Goal: Information Seeking & Learning: Learn about a topic

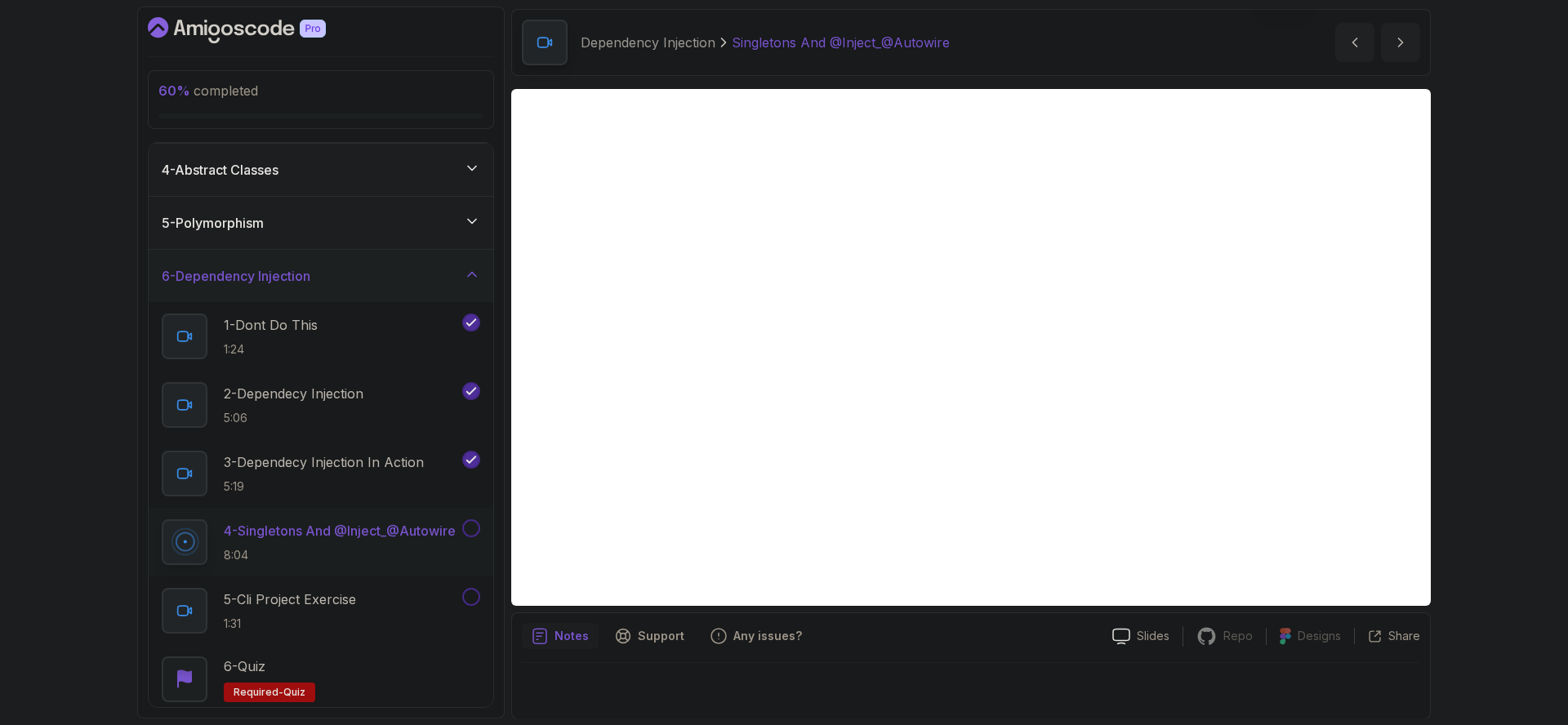
scroll to position [57, 0]
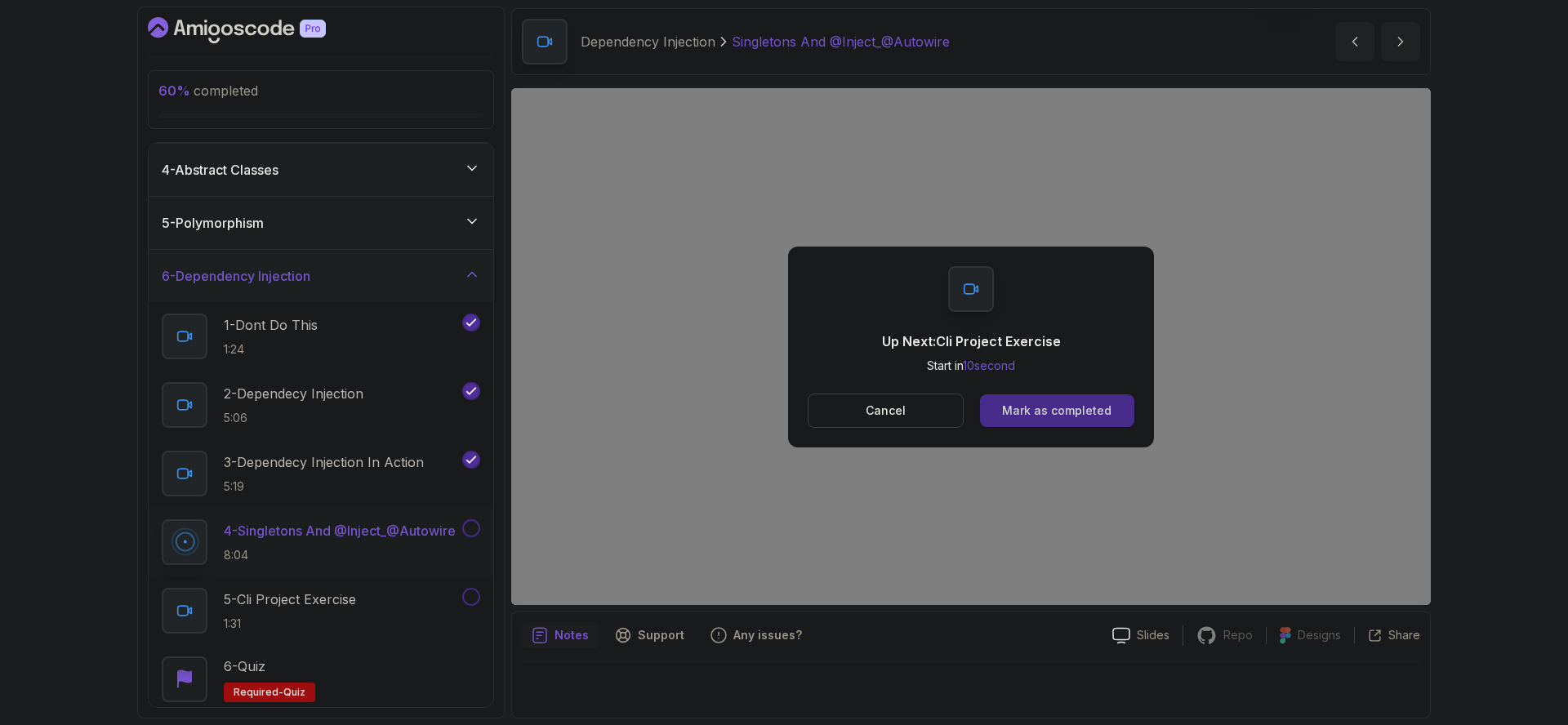
click at [1090, 394] on button "Mark as completed" at bounding box center [1057, 410] width 154 height 32
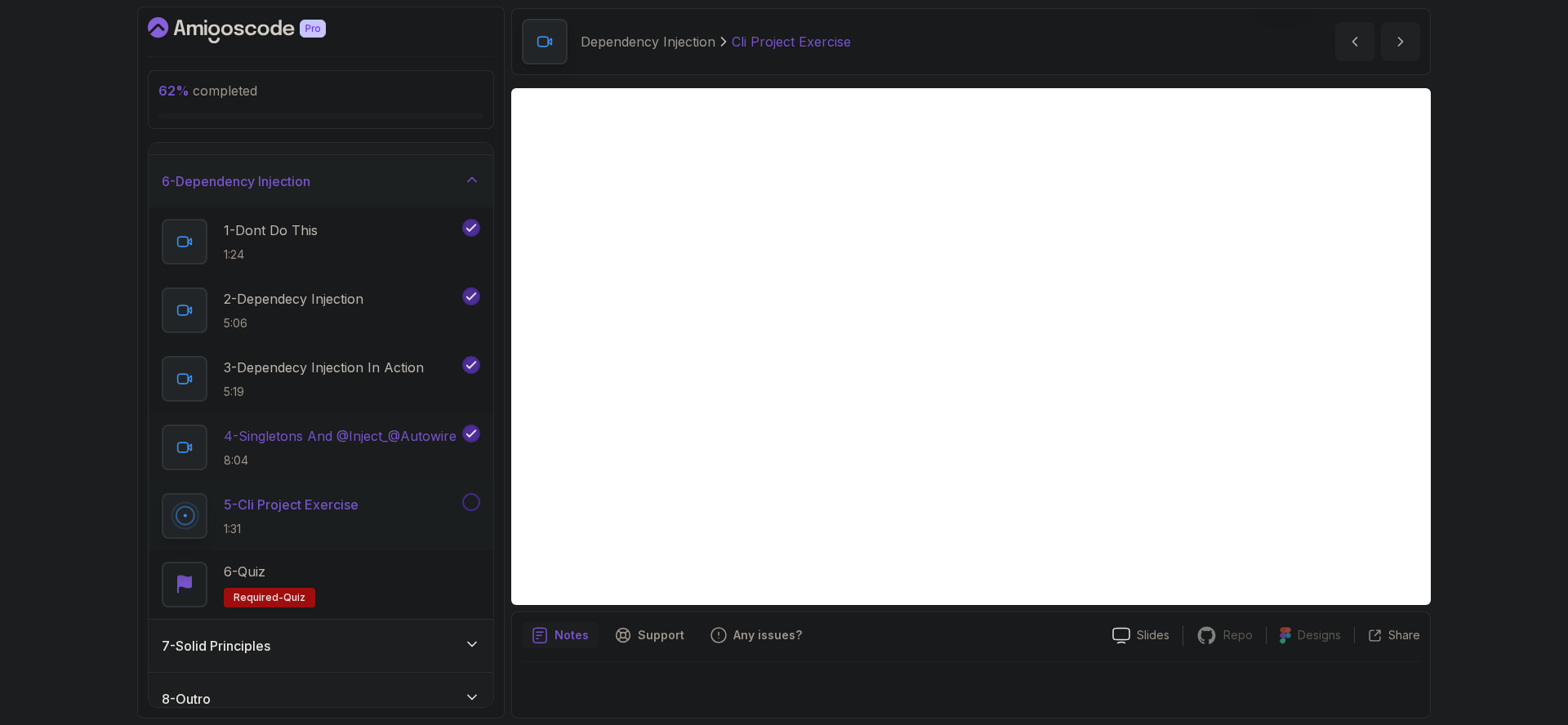
scroll to position [270, 0]
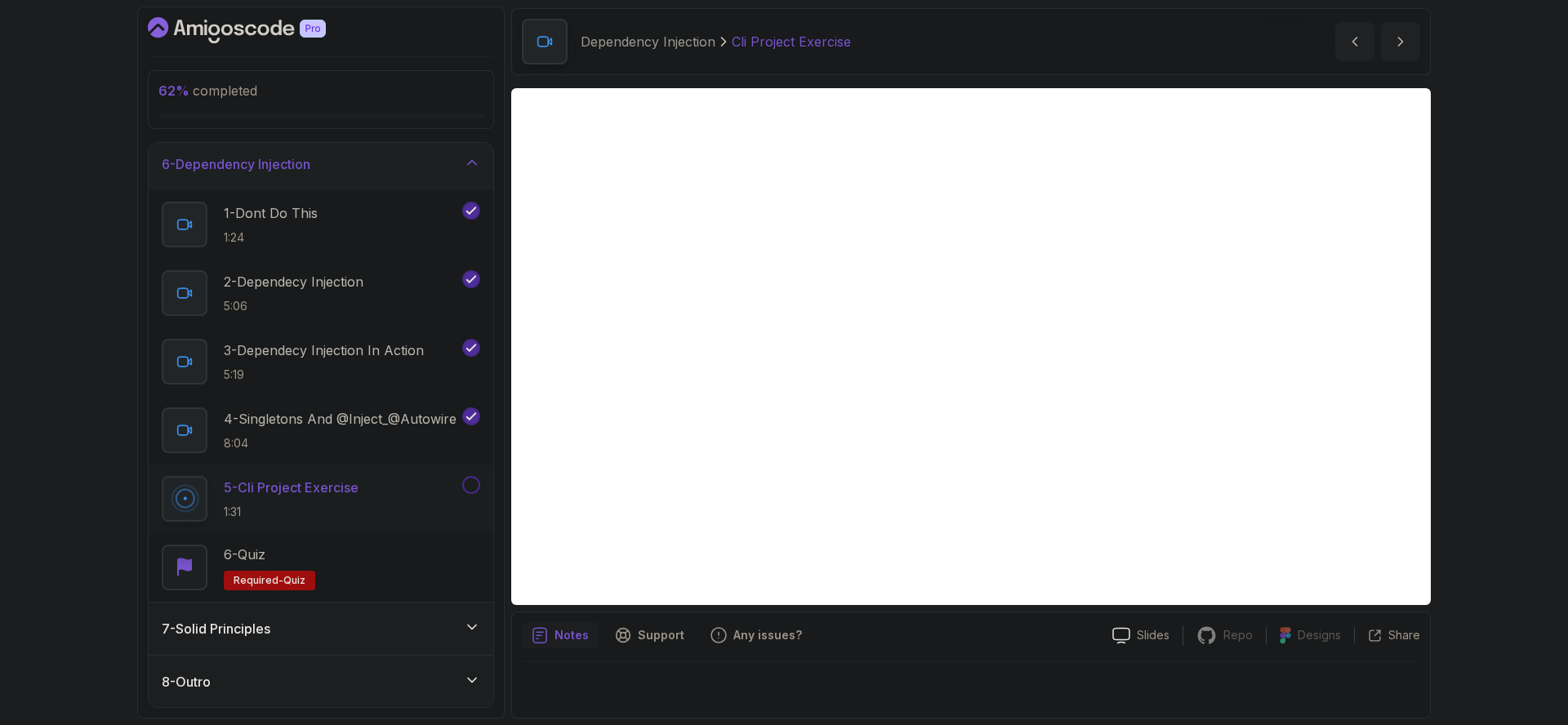
click at [410, 633] on div "7 - Solid Principles" at bounding box center [320, 628] width 318 height 20
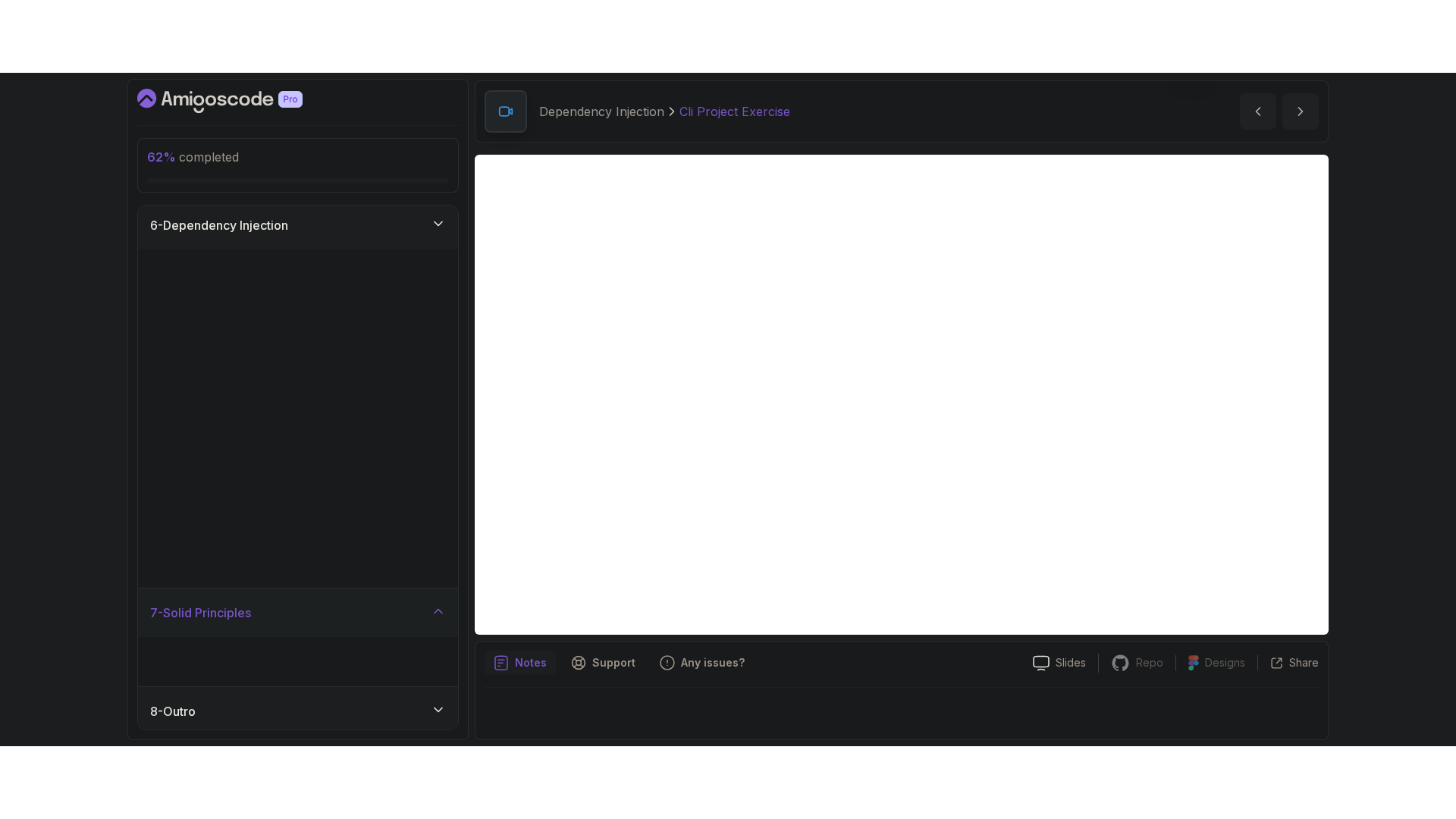
scroll to position [0, 0]
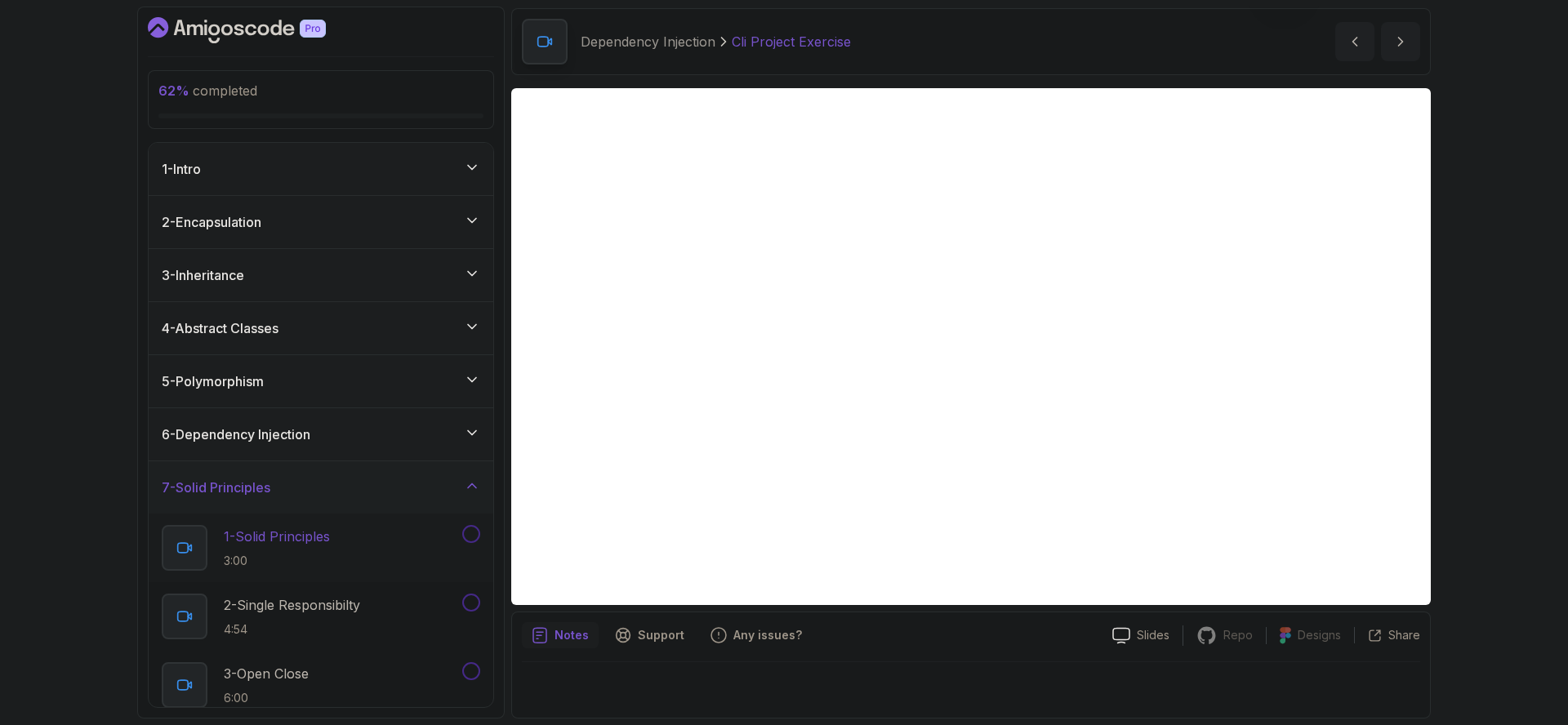
click at [322, 532] on p "1 - Solid Principles" at bounding box center [277, 536] width 106 height 20
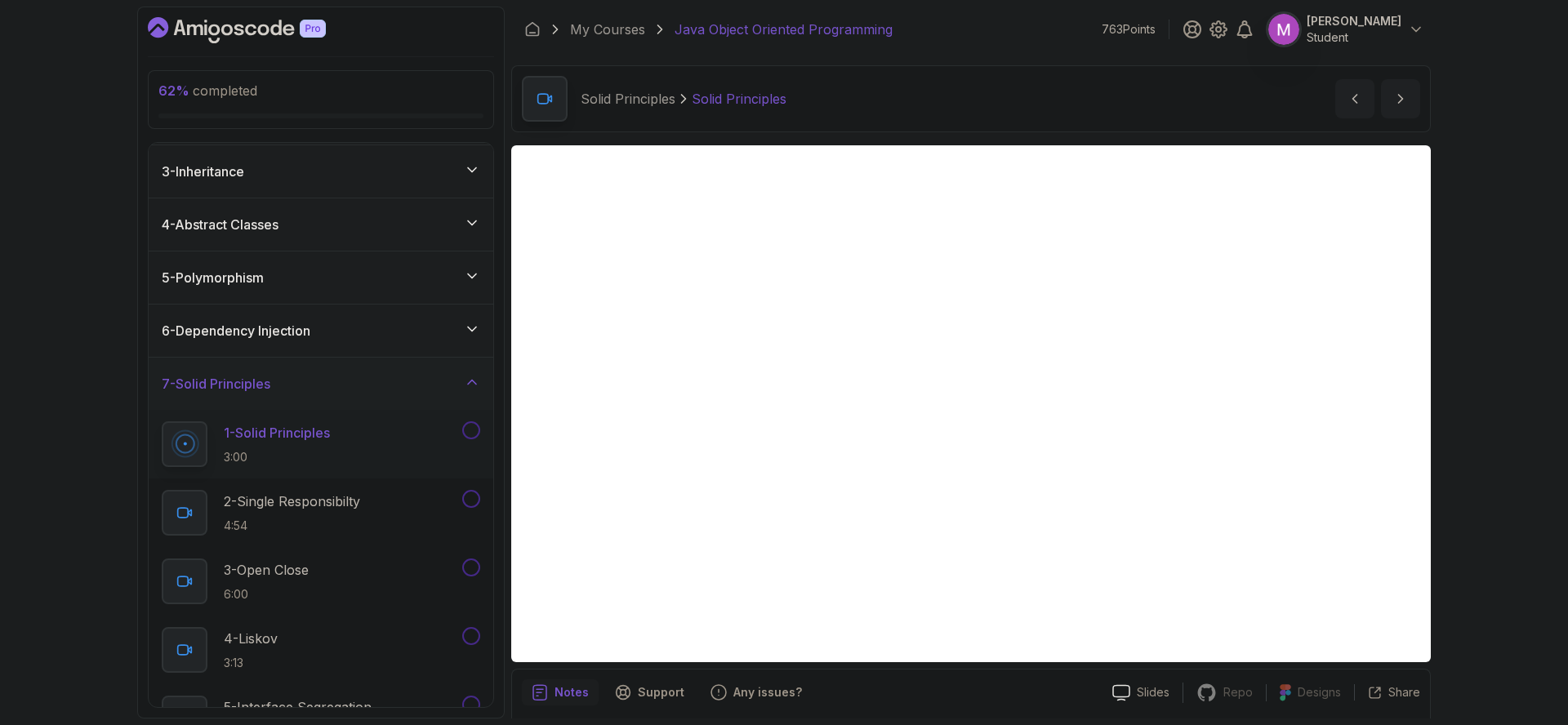
scroll to position [49, 0]
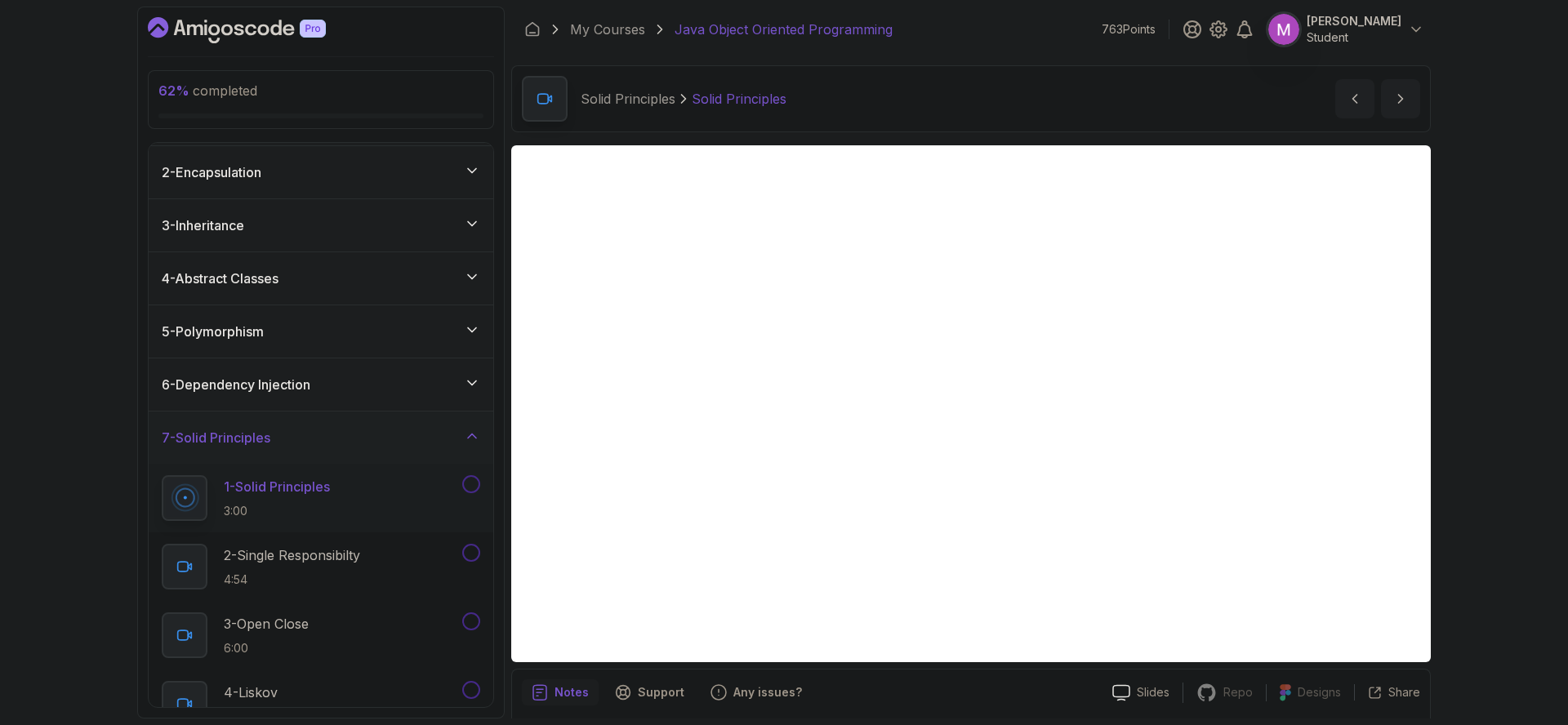
click at [323, 288] on div "4 - Abstract Classes" at bounding box center [320, 278] width 345 height 52
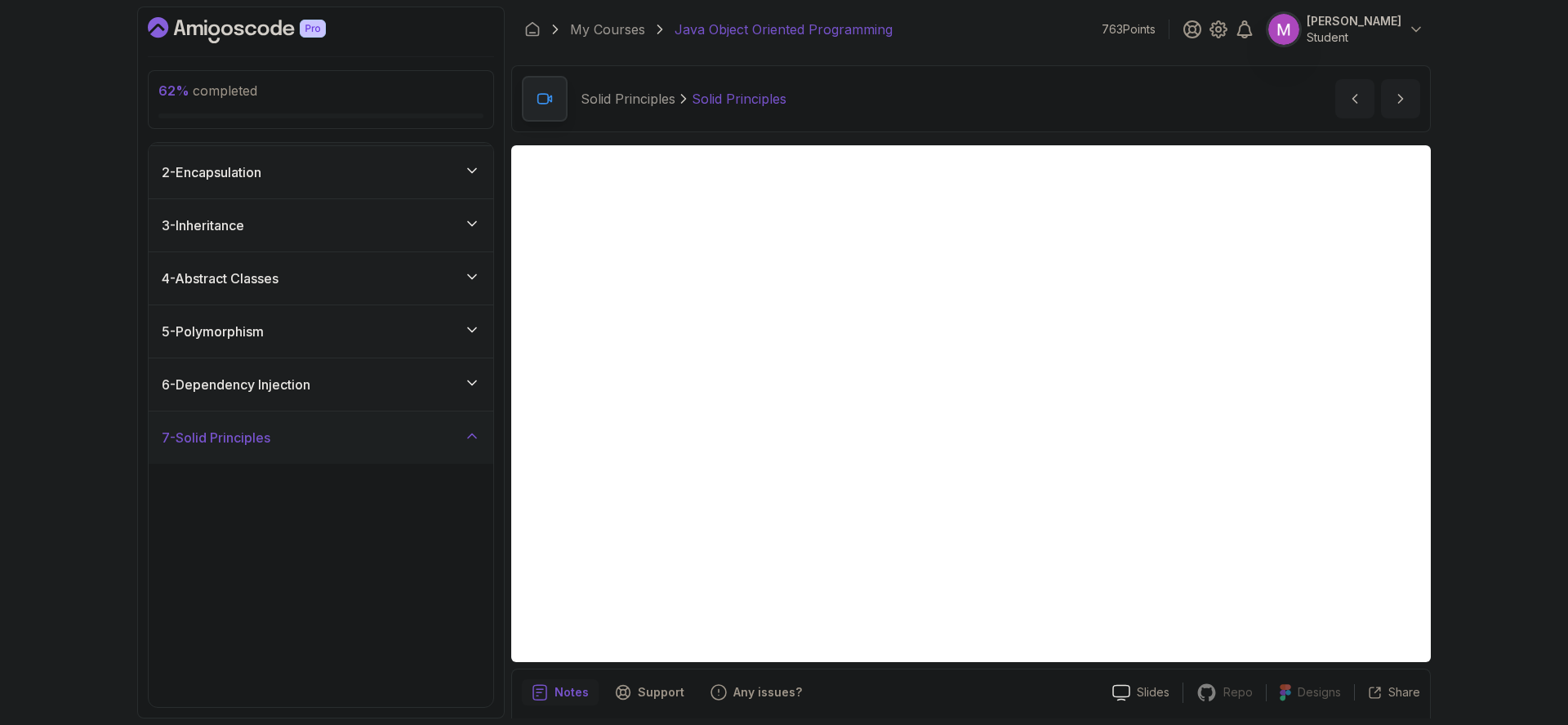
scroll to position [0, 0]
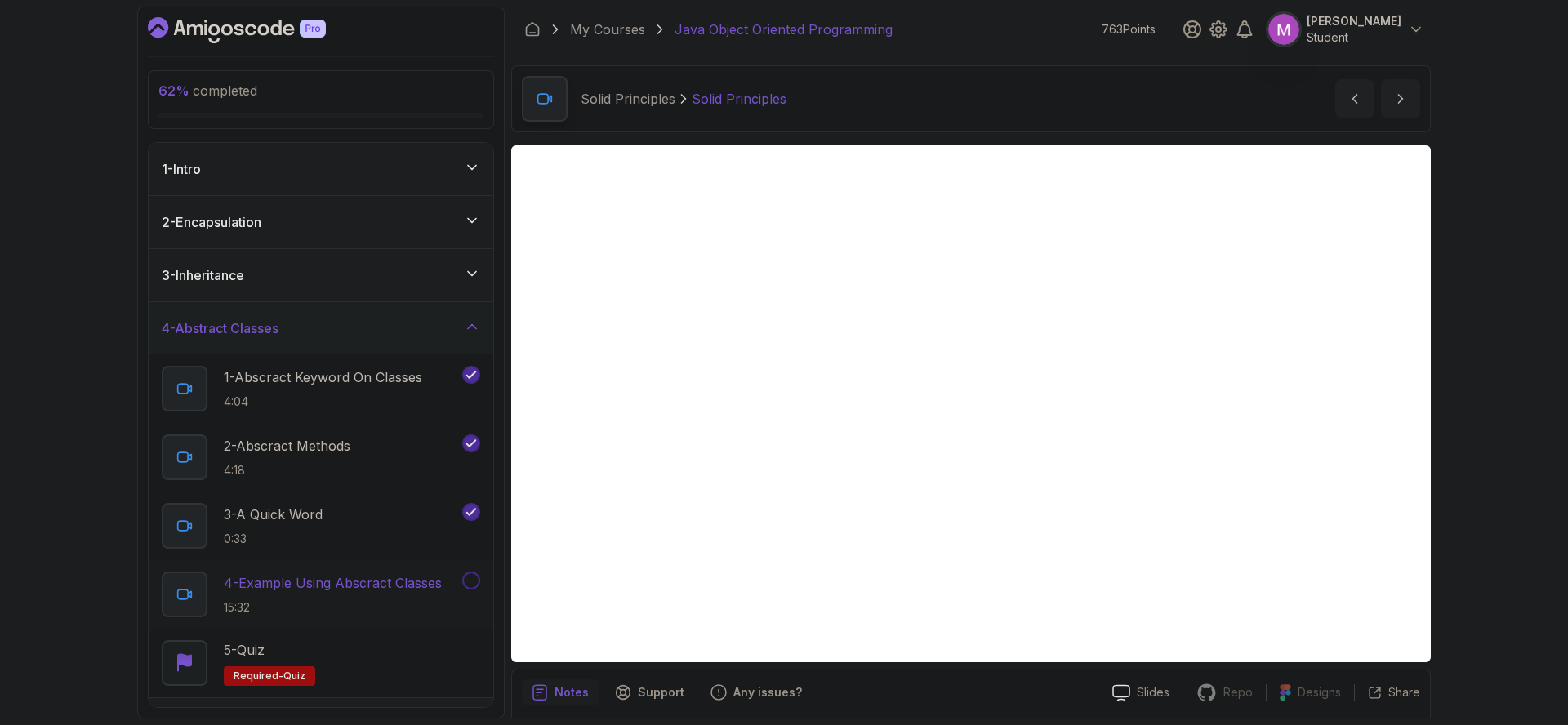
click at [325, 590] on p "4 - Example Using Abscract Classes" at bounding box center [332, 582] width 218 height 20
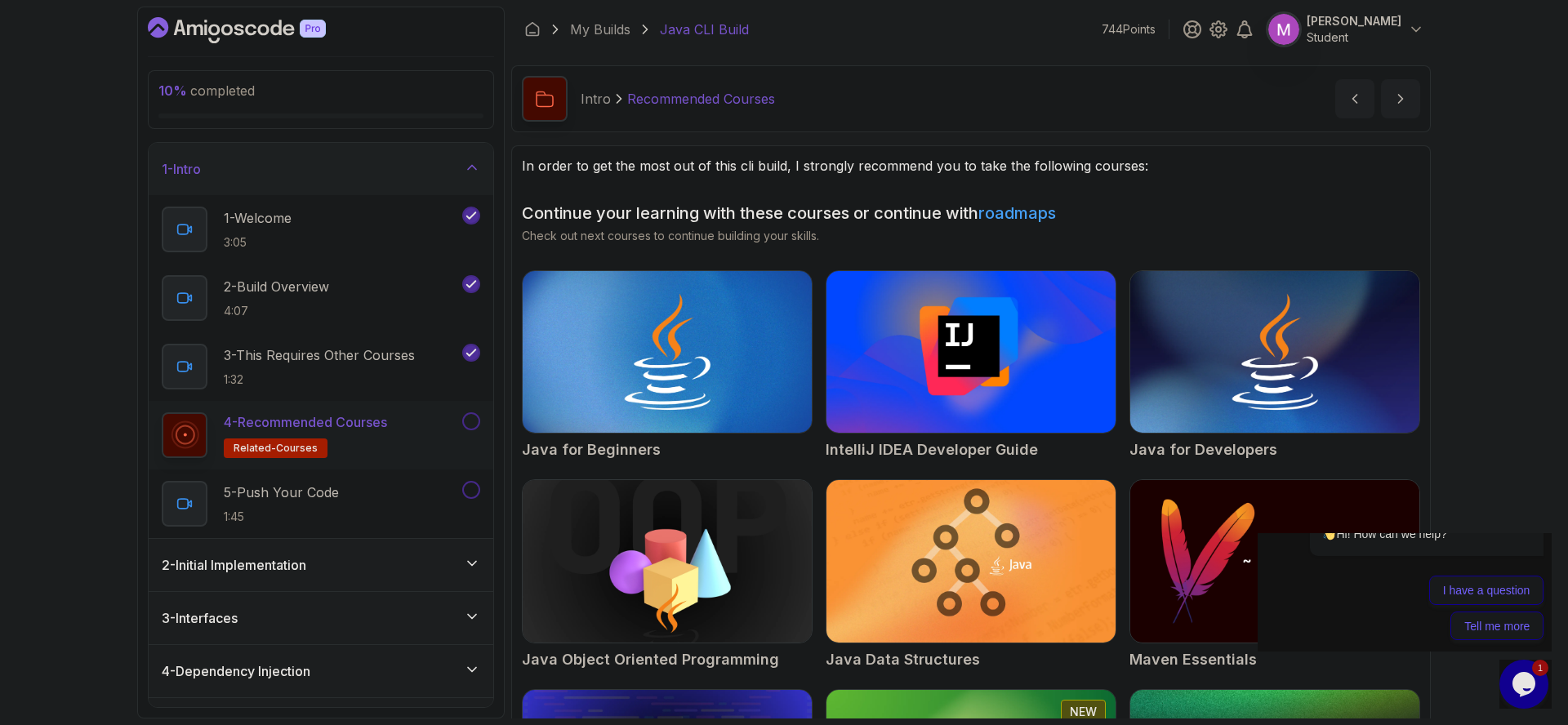
scroll to position [56, 0]
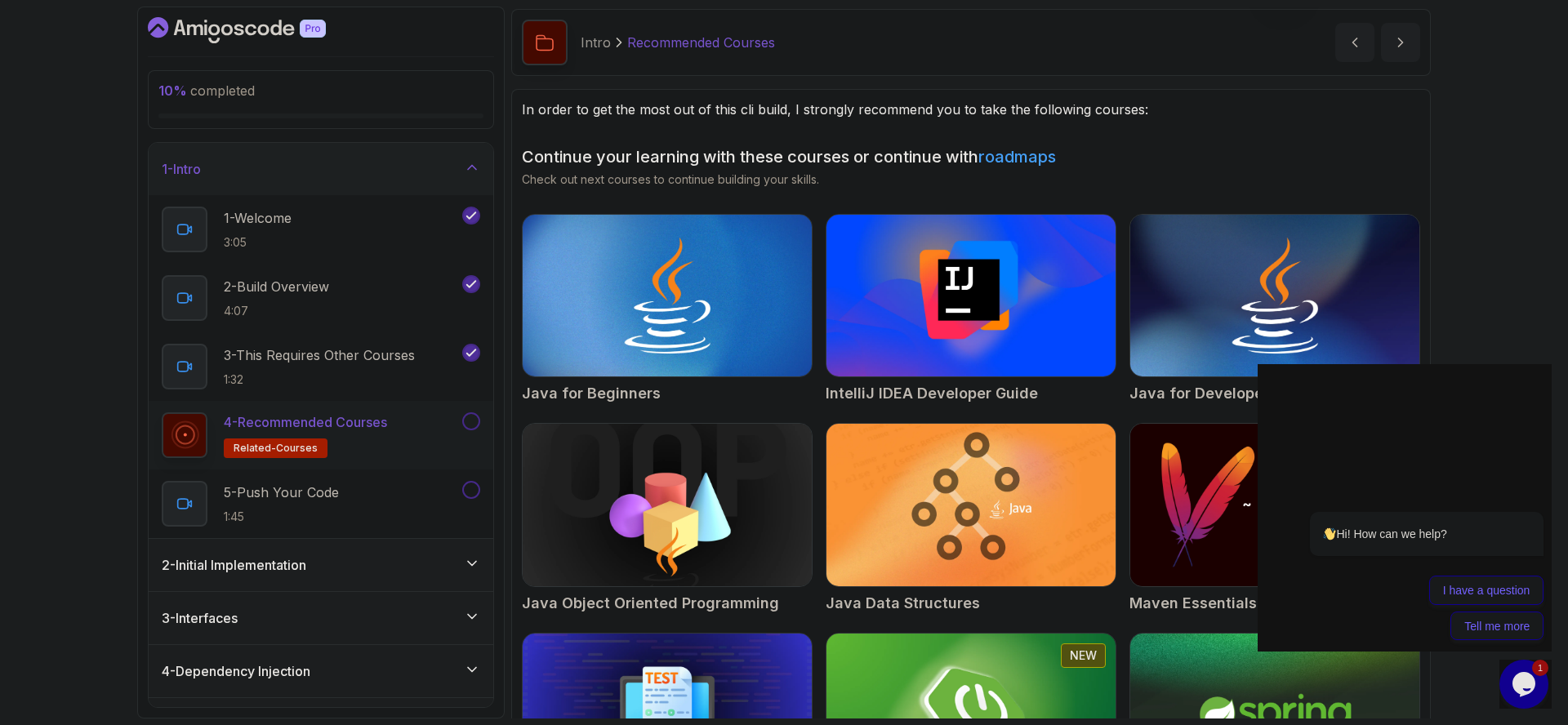
click at [258, 35] on icon "Dashboard" at bounding box center [237, 30] width 178 height 27
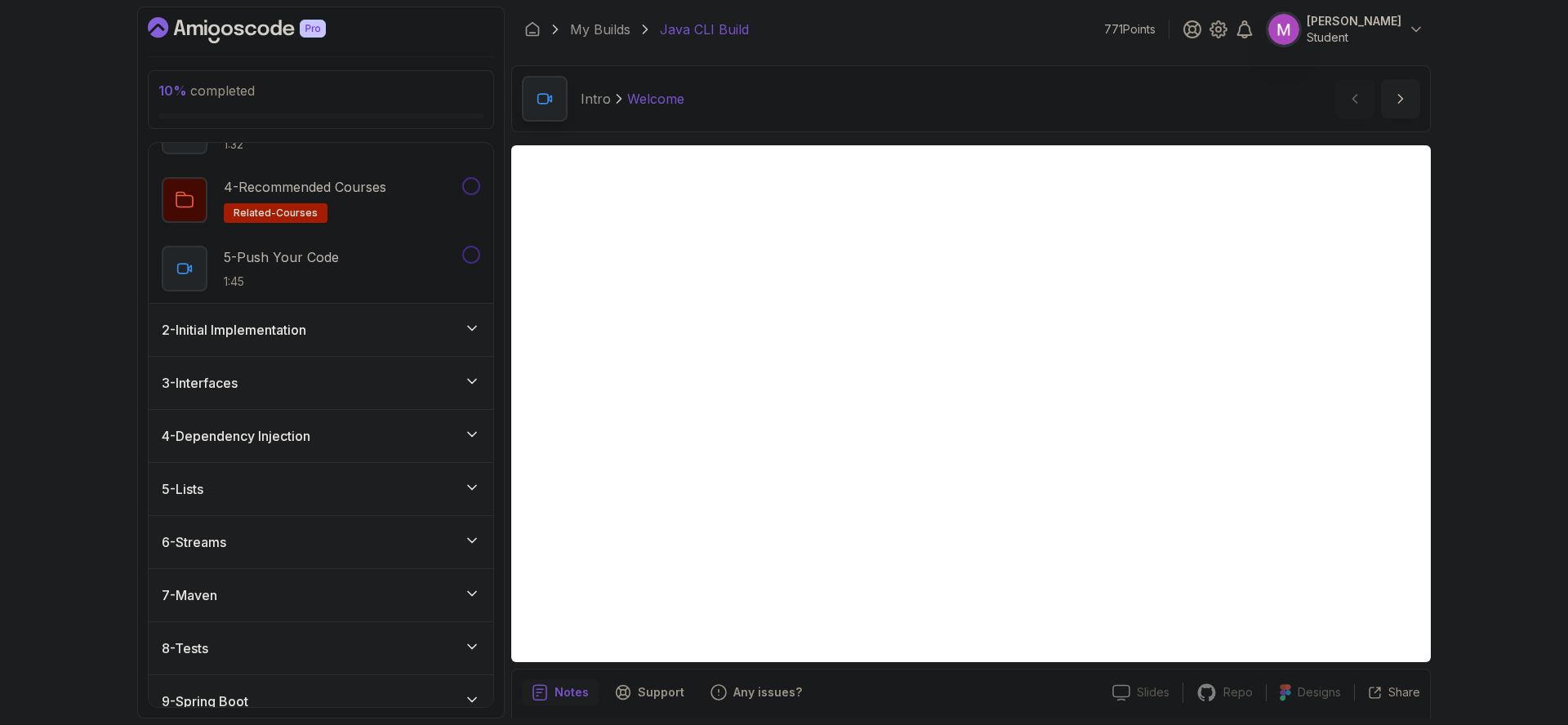
scroll to position [236, 0]
click at [413, 365] on div "3 - Interfaces" at bounding box center [320, 382] width 345 height 52
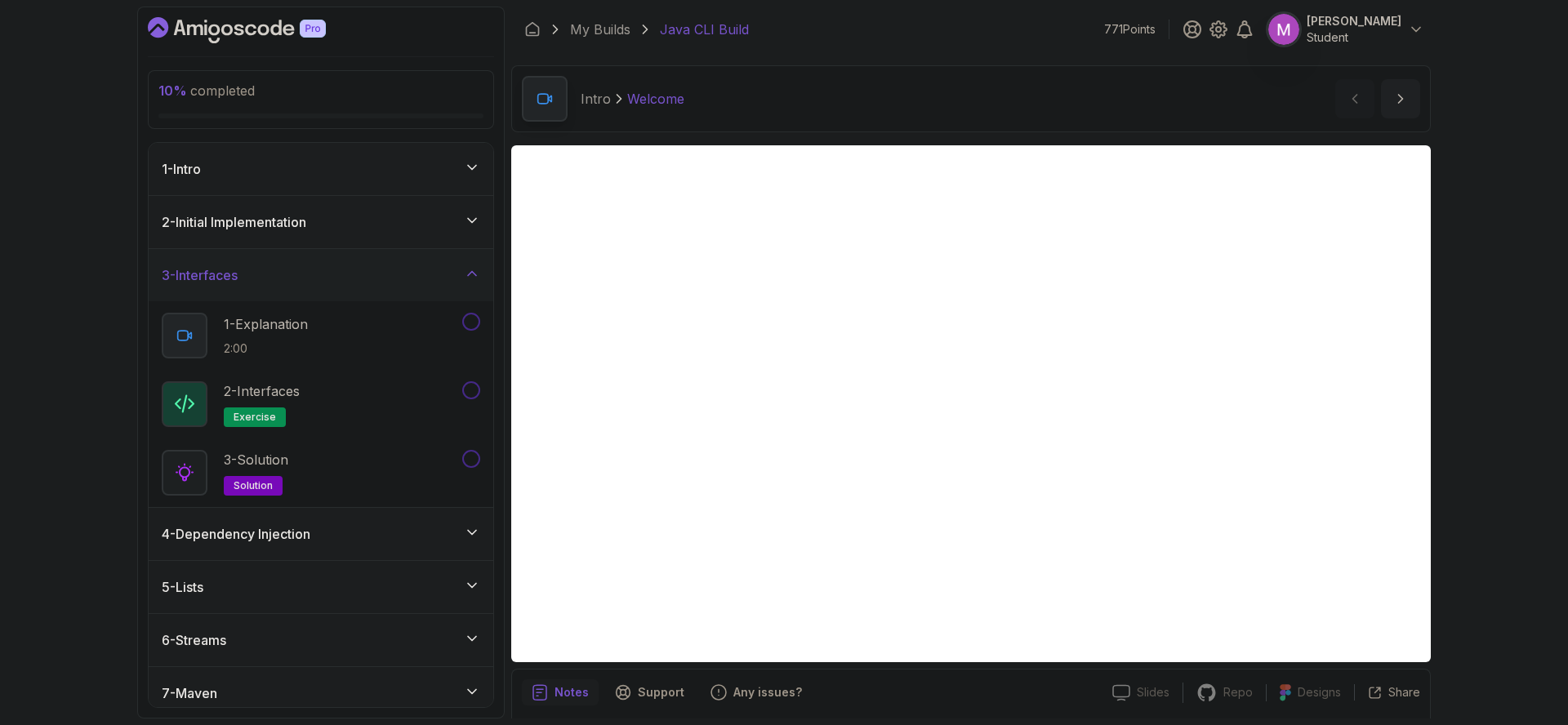
click at [437, 217] on div "2 - Initial Implementation" at bounding box center [320, 221] width 318 height 20
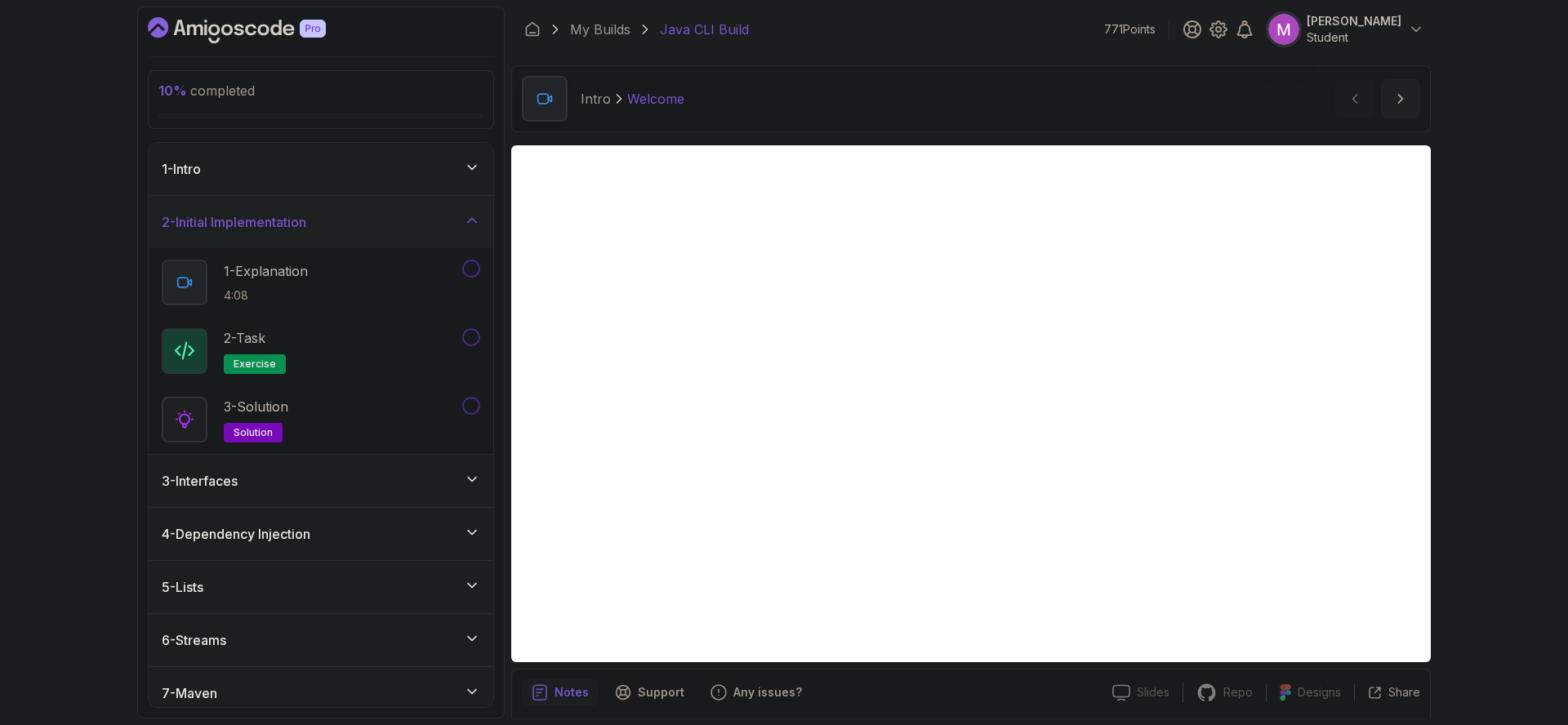
click at [422, 183] on div "1 - Intro" at bounding box center [320, 168] width 345 height 52
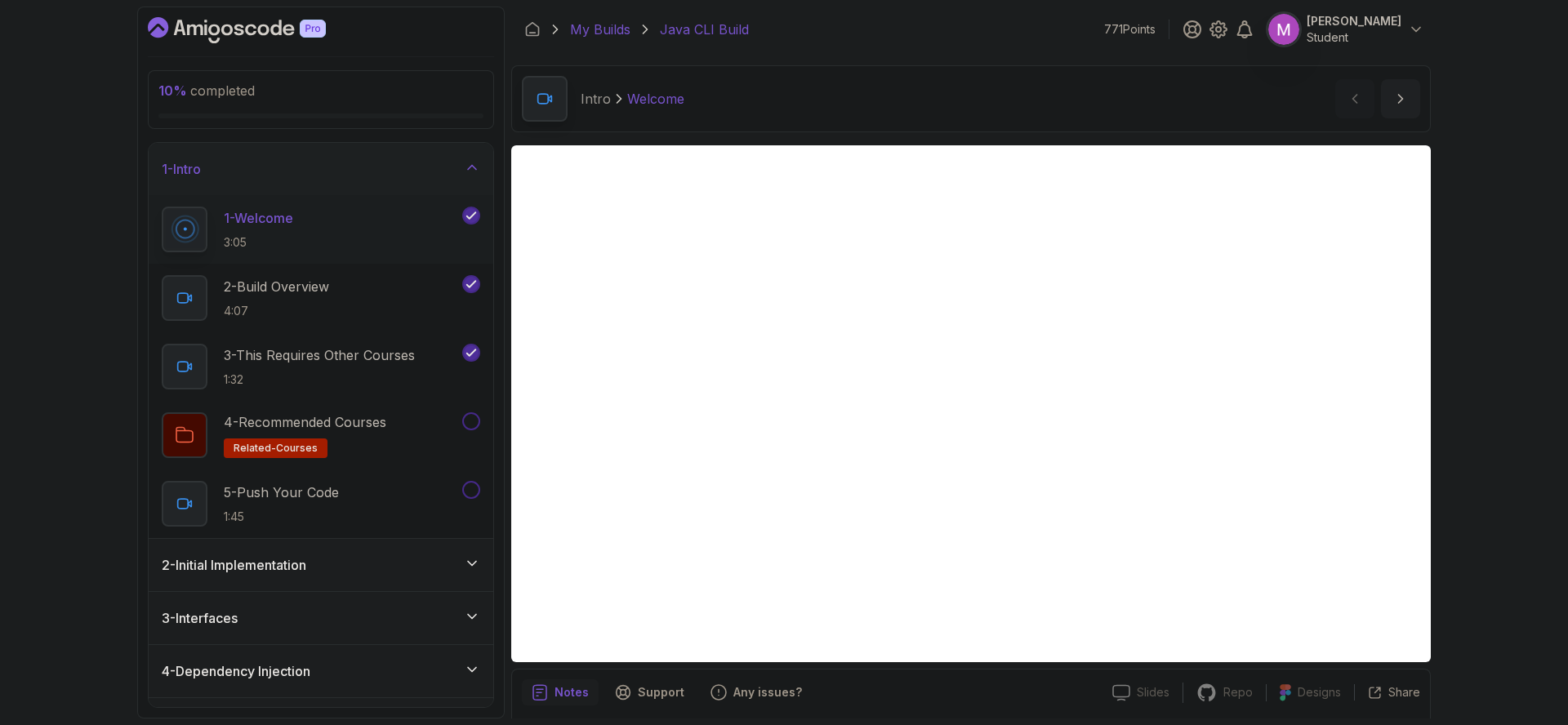
click at [605, 33] on link "My Builds" at bounding box center [601, 29] width 61 height 20
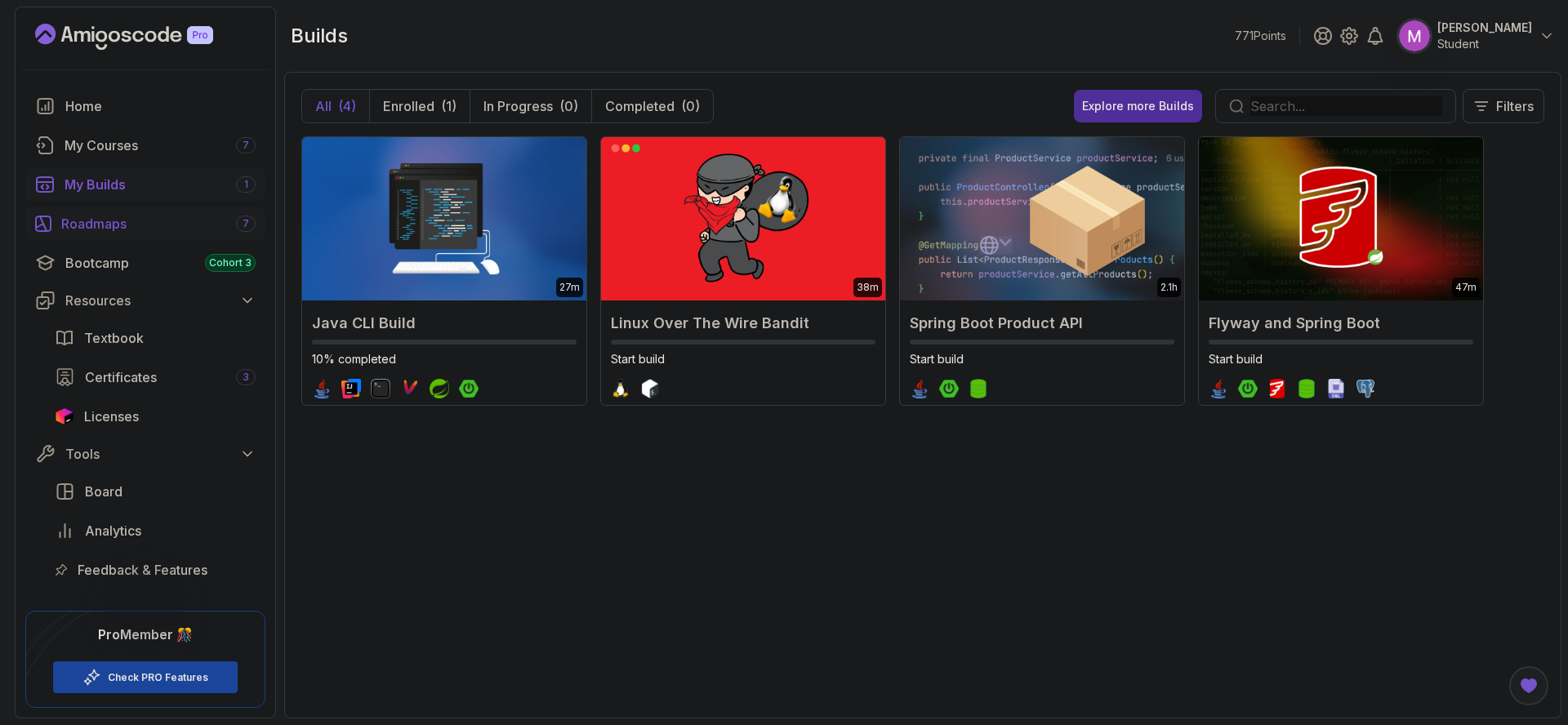
click at [110, 224] on div "Roadmaps 7" at bounding box center [158, 223] width 195 height 20
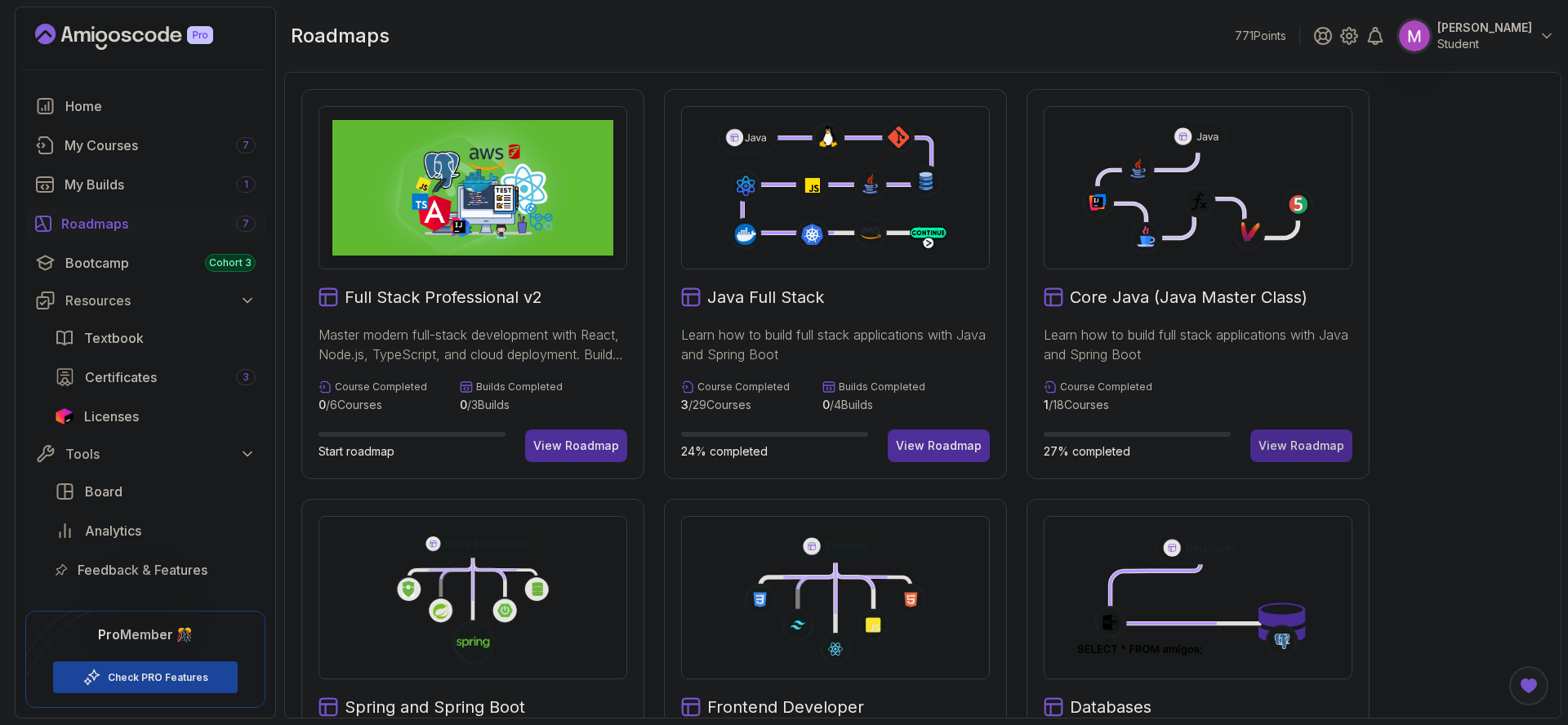
click at [1314, 449] on div "View Roadmap" at bounding box center [1301, 446] width 86 height 16
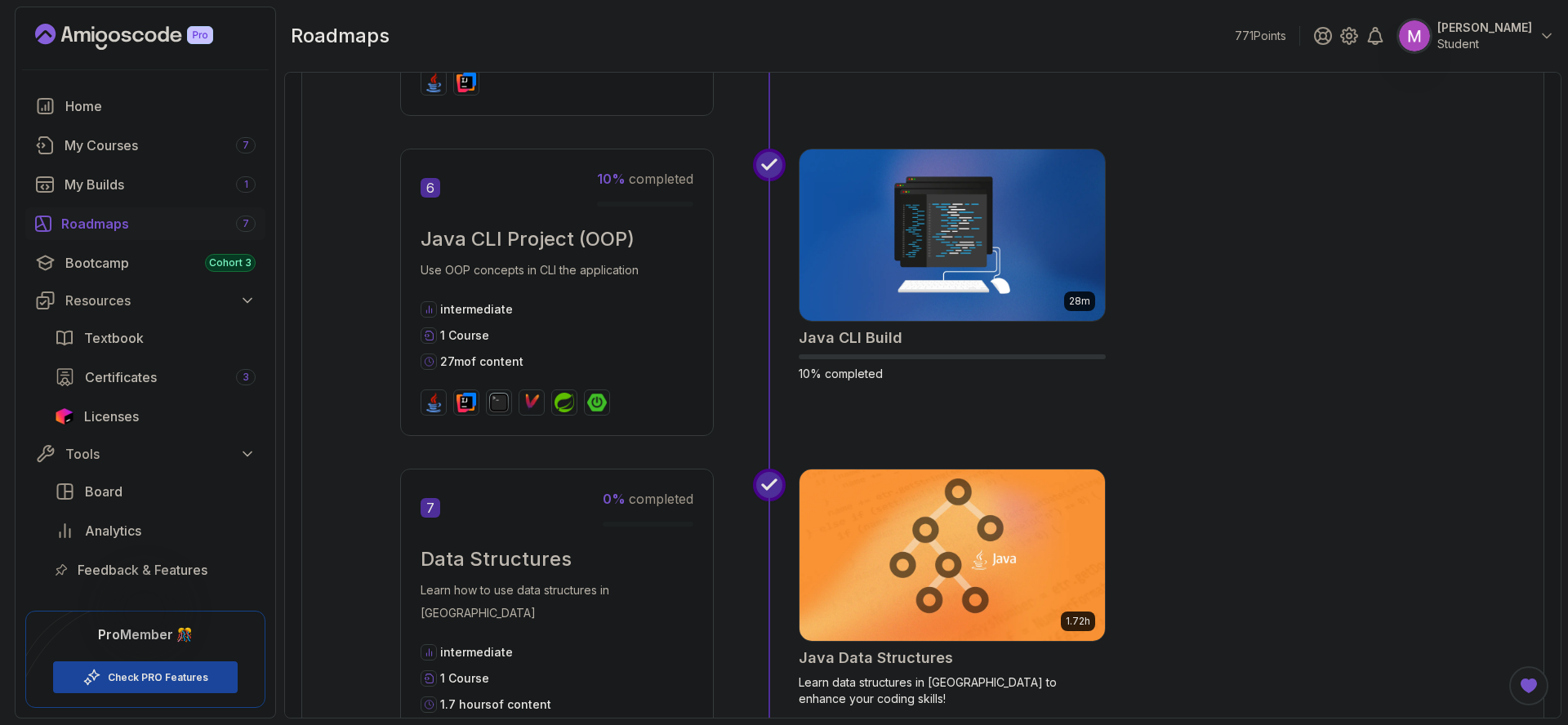
scroll to position [1992, 0]
